Goal: Transaction & Acquisition: Purchase product/service

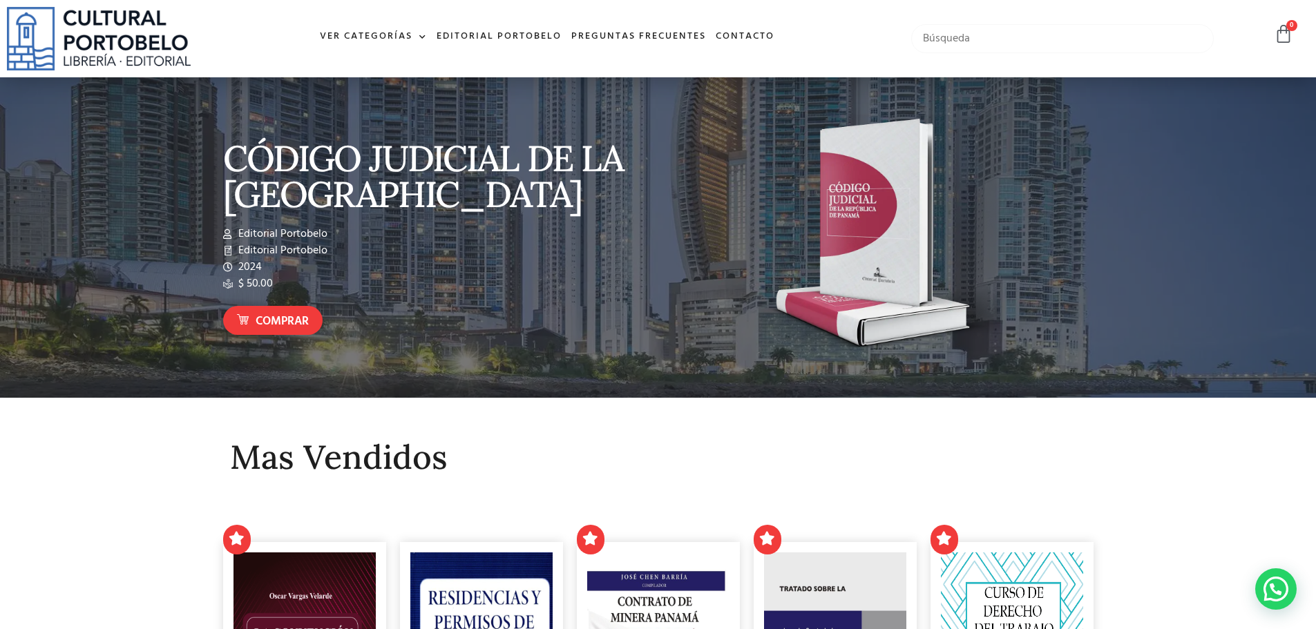
click at [988, 45] on input "text" at bounding box center [1062, 38] width 303 height 29
type input "l"
type input "constitución de panama"
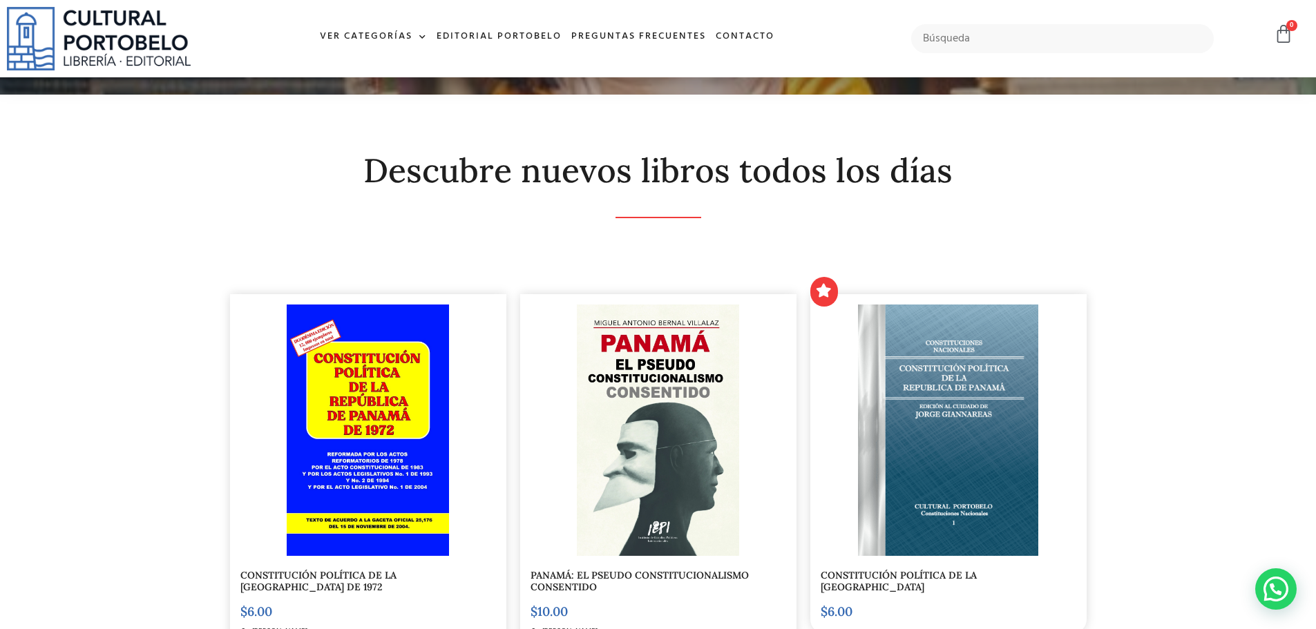
scroll to position [207, 0]
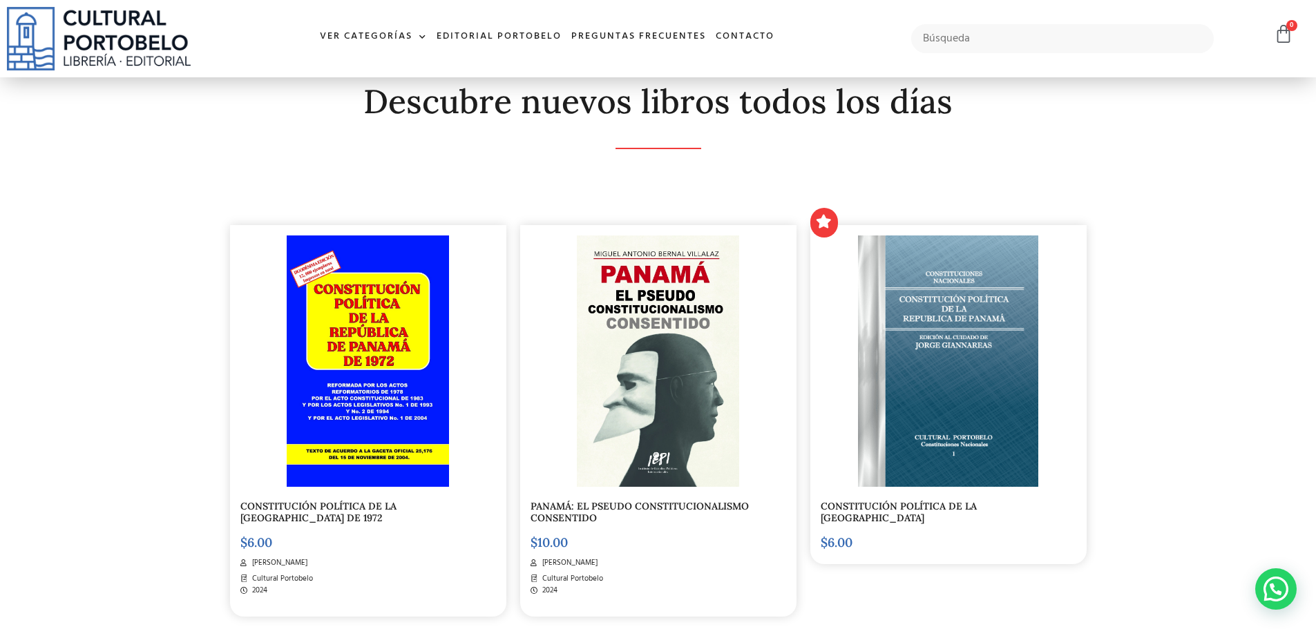
click at [952, 433] on img at bounding box center [948, 362] width 180 height 252
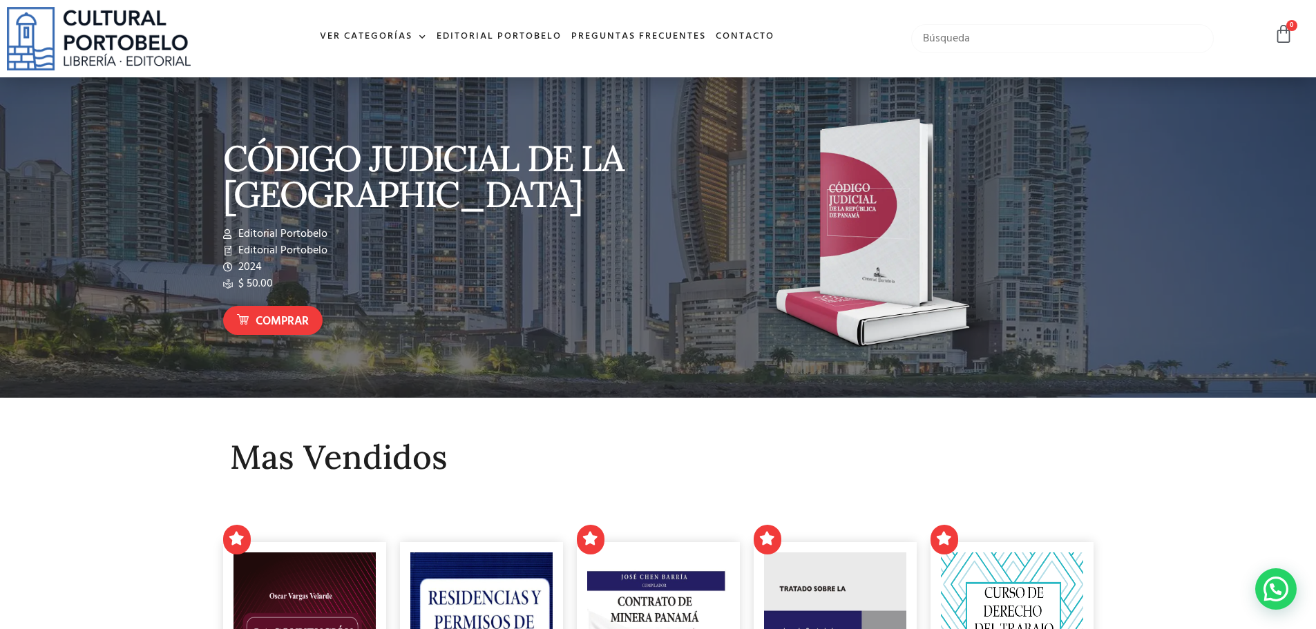
click at [1000, 39] on input "text" at bounding box center [1062, 38] width 303 height 29
click at [945, 42] on input "text" at bounding box center [1062, 38] width 303 height 29
click at [1039, 40] on input "constitución de panama" at bounding box center [1062, 38] width 303 height 29
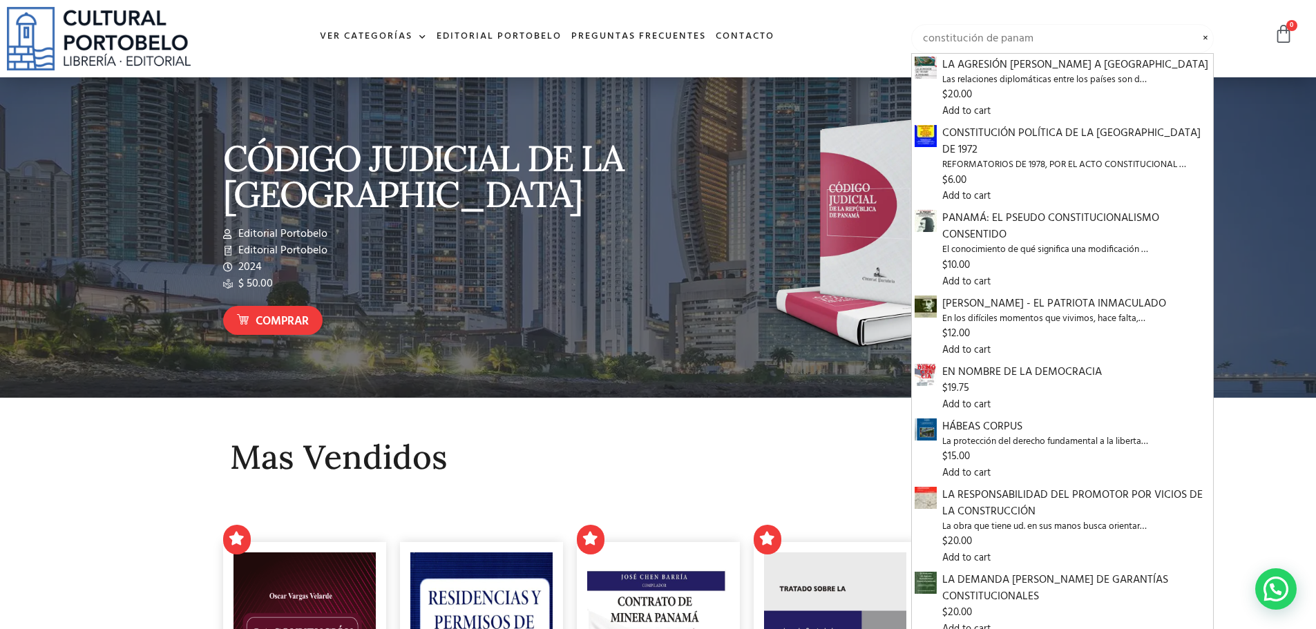
type input "constitución de panam"
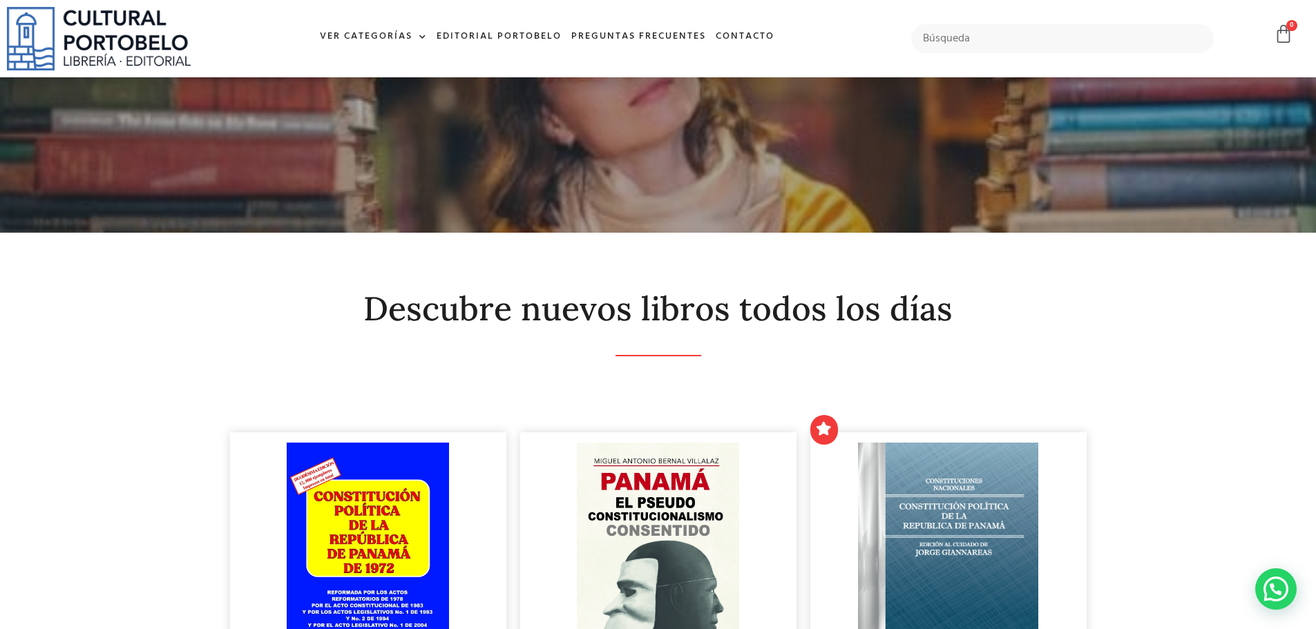
scroll to position [207, 0]
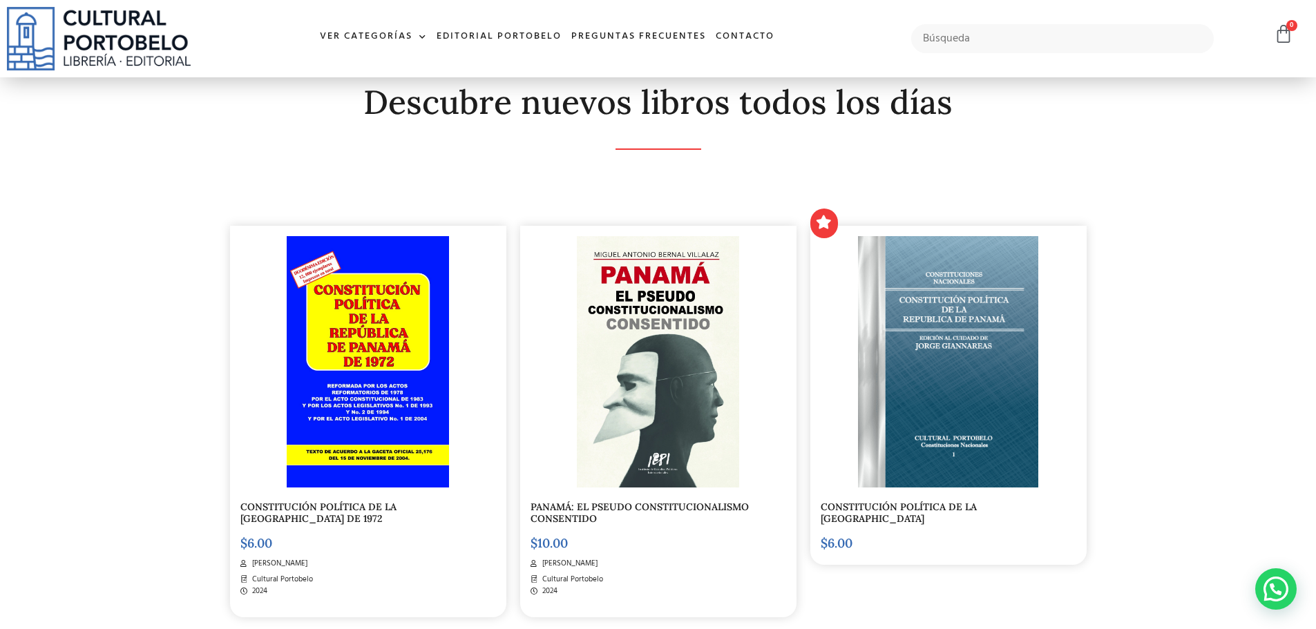
click at [352, 341] on img at bounding box center [368, 362] width 163 height 252
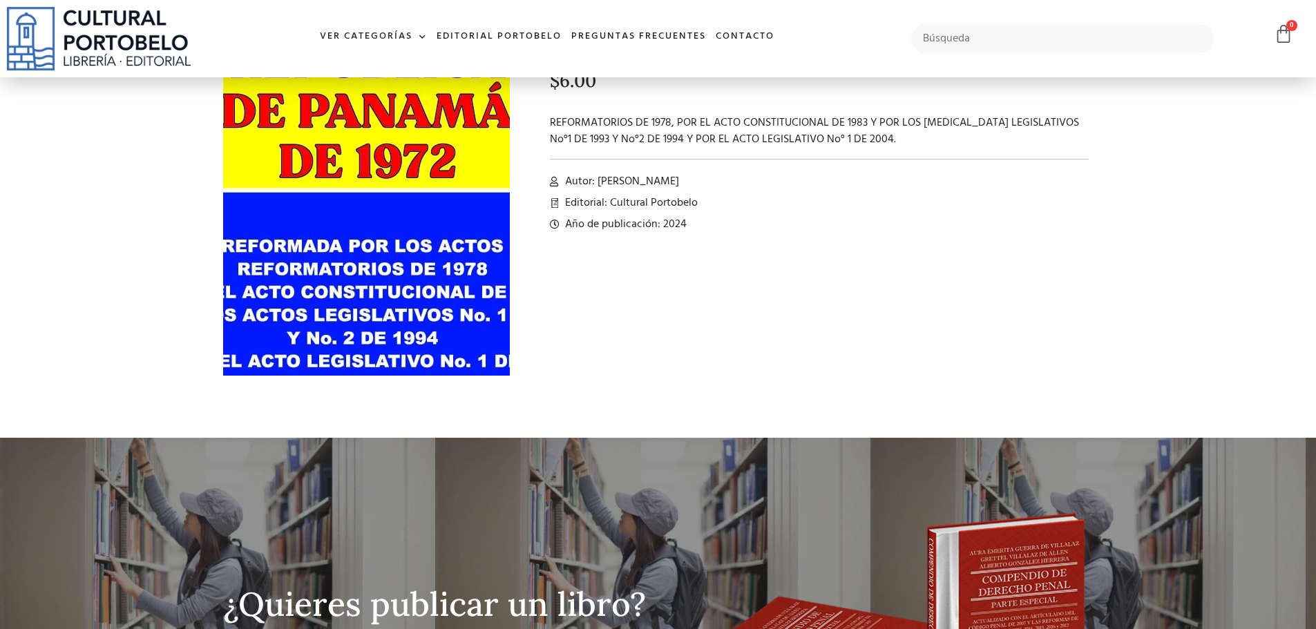
scroll to position [138, 0]
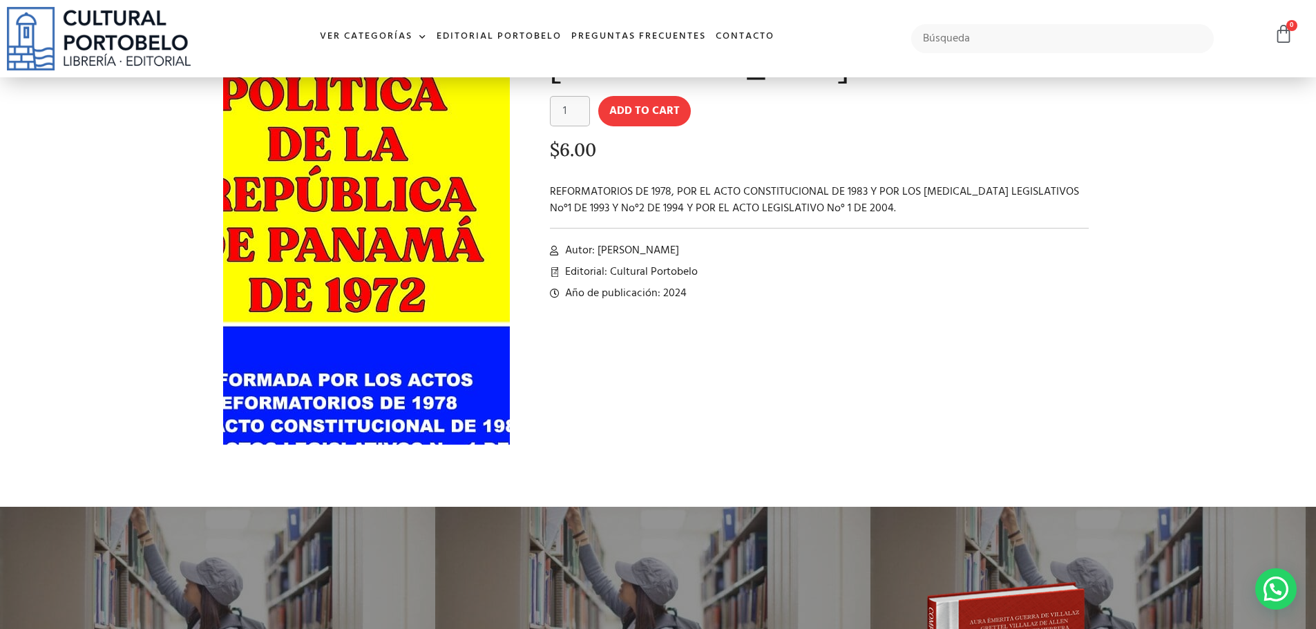
click at [399, 150] on img at bounding box center [333, 296] width 571 height 882
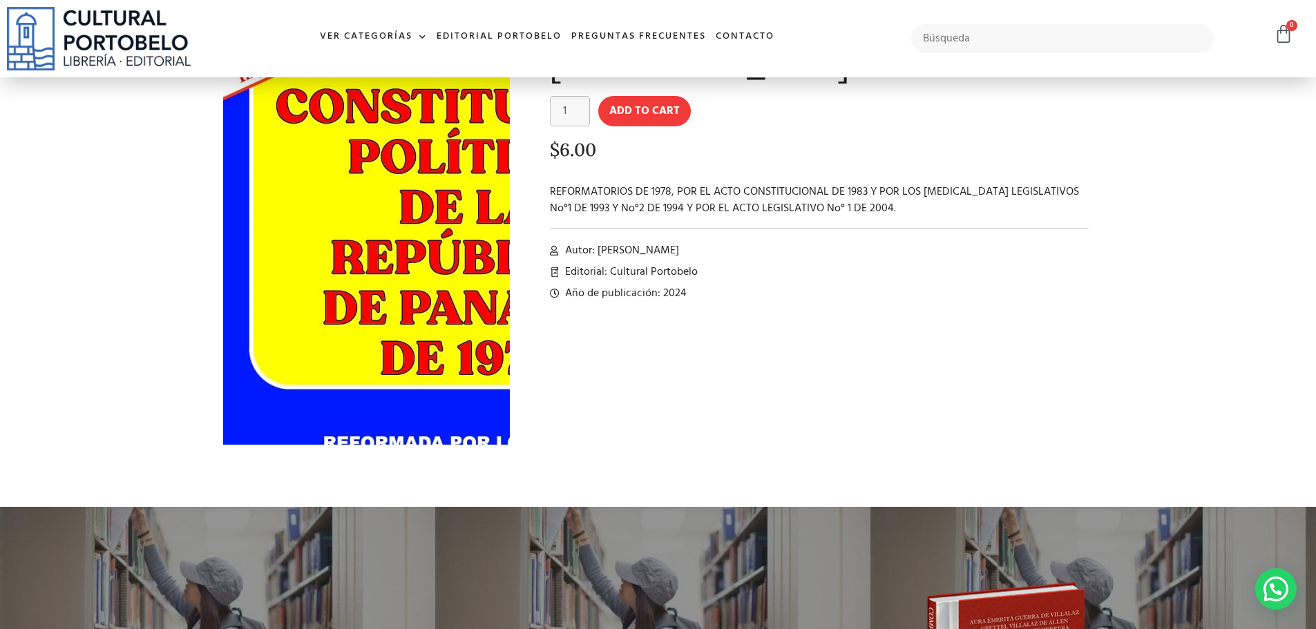
click at [266, 86] on img at bounding box center [465, 359] width 571 height 882
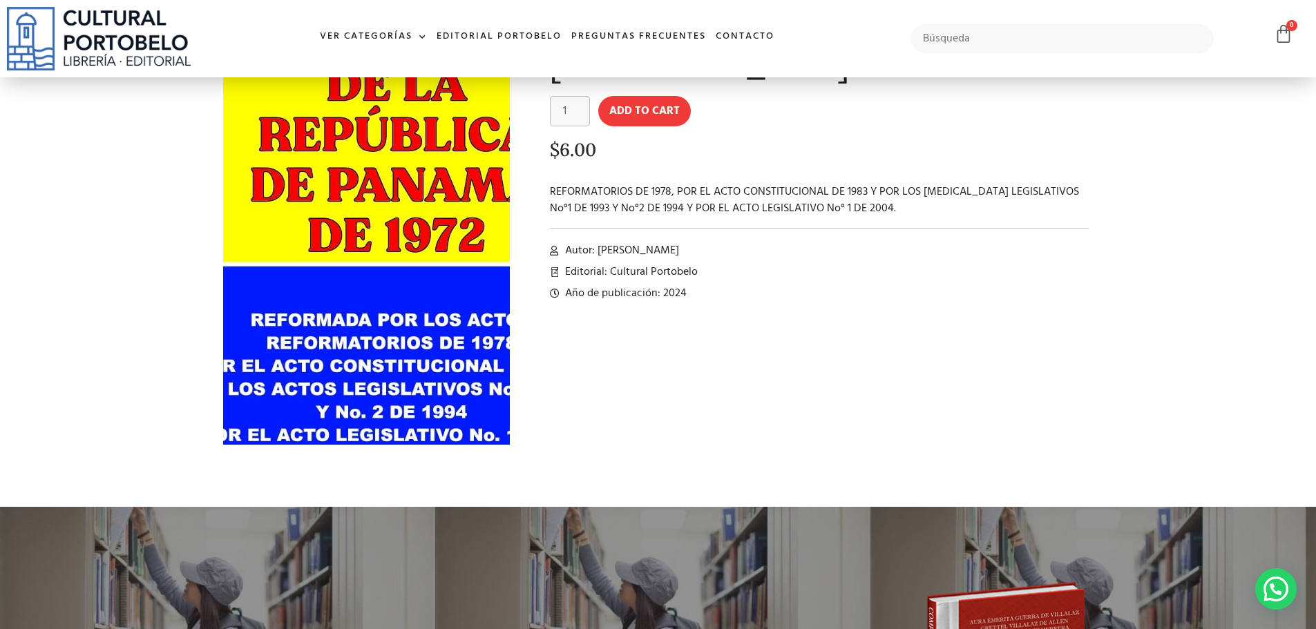
click at [339, 210] on img at bounding box center [393, 236] width 571 height 882
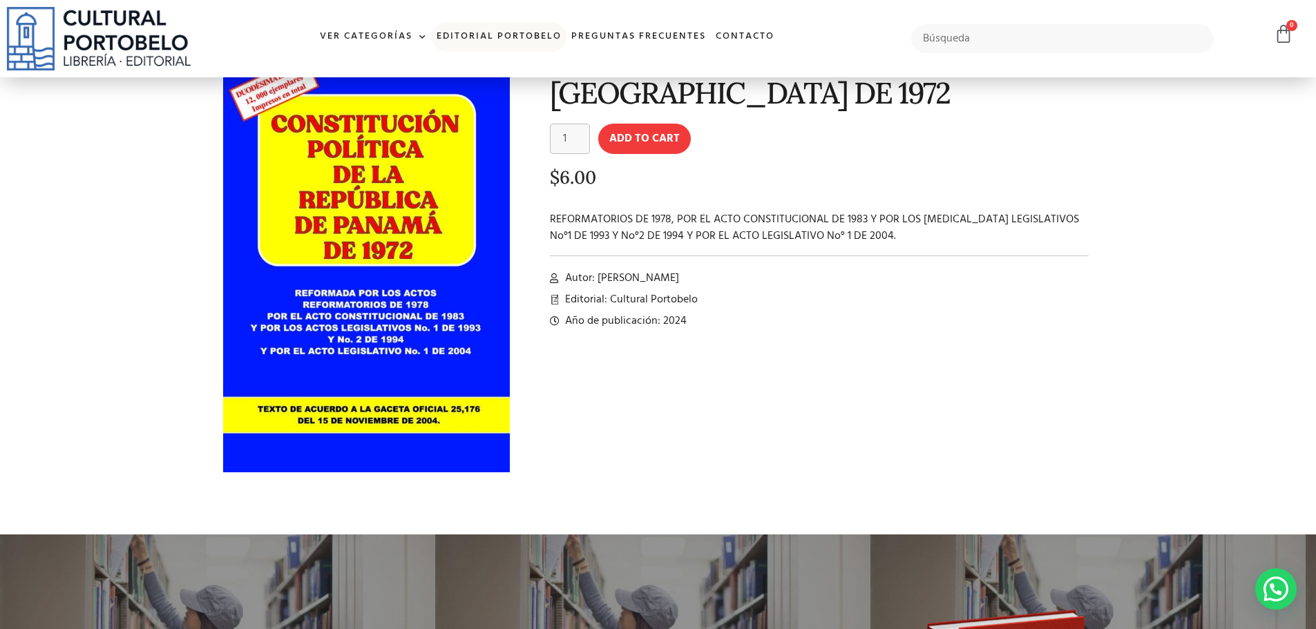
scroll to position [83, 0]
